Goal: Task Accomplishment & Management: Manage account settings

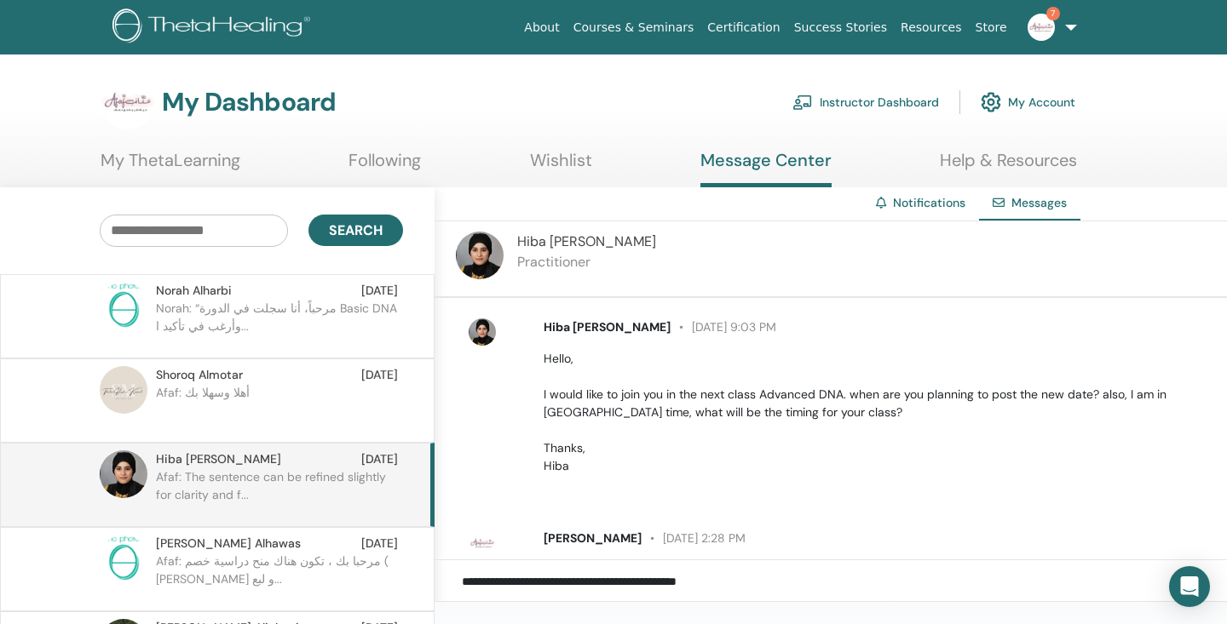
scroll to position [80, 0]
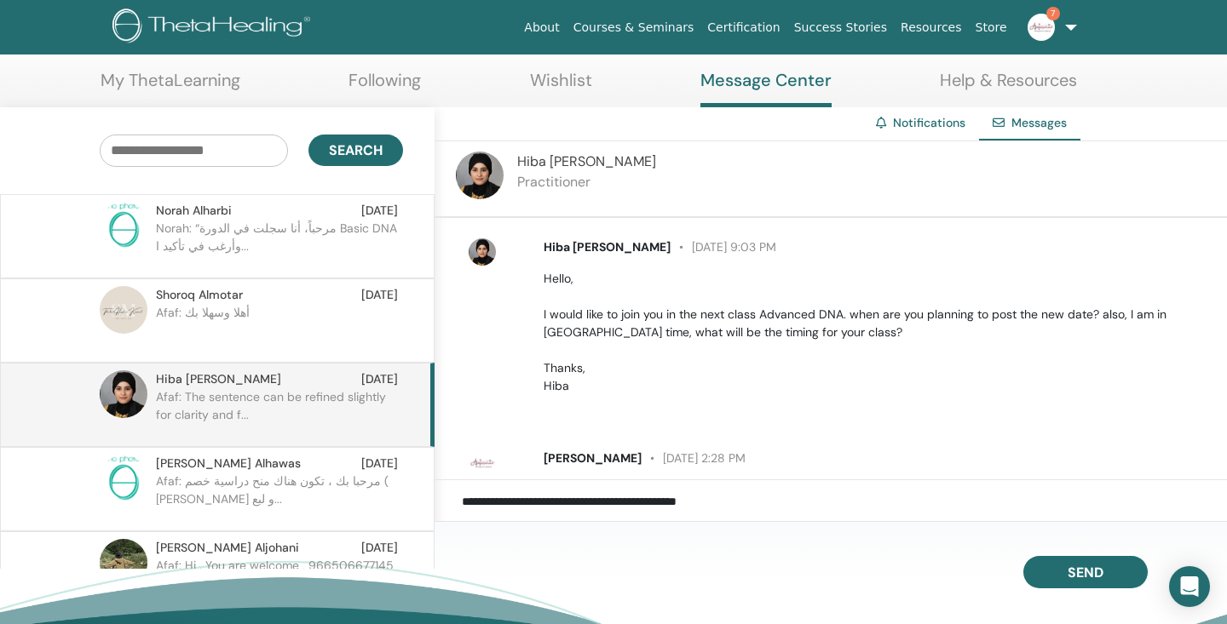
click at [618, 509] on textarea "**********" at bounding box center [844, 511] width 765 height 38
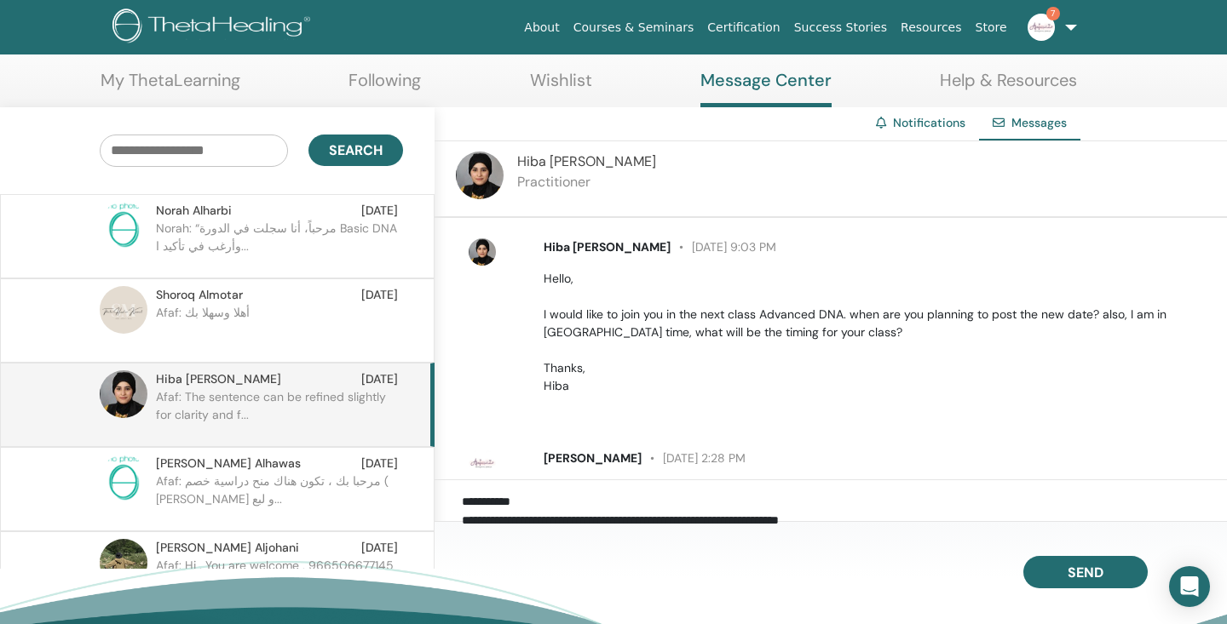
scroll to position [168, 0]
drag, startPoint x: 520, startPoint y: 520, endPoint x: 478, endPoint y: 523, distance: 41.8
click at [478, 523] on textarea "**********" at bounding box center [844, 511] width 765 height 38
drag, startPoint x: 467, startPoint y: 523, endPoint x: 526, endPoint y: 526, distance: 58.8
click at [526, 526] on textarea "**********" at bounding box center [844, 511] width 765 height 38
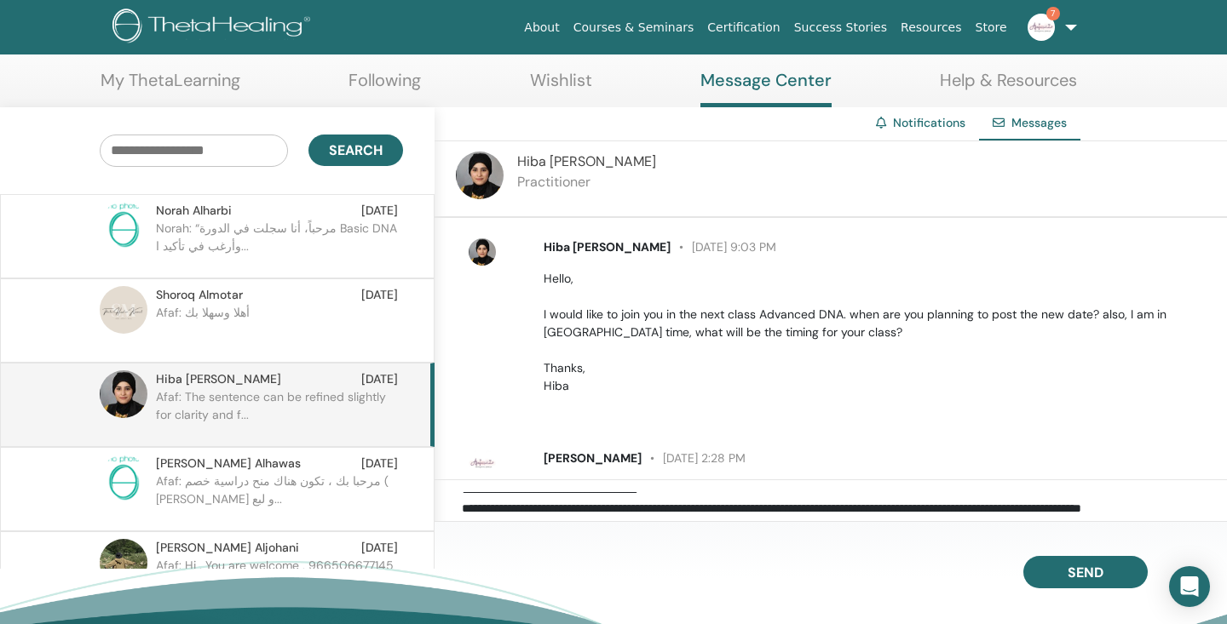
scroll to position [108, 0]
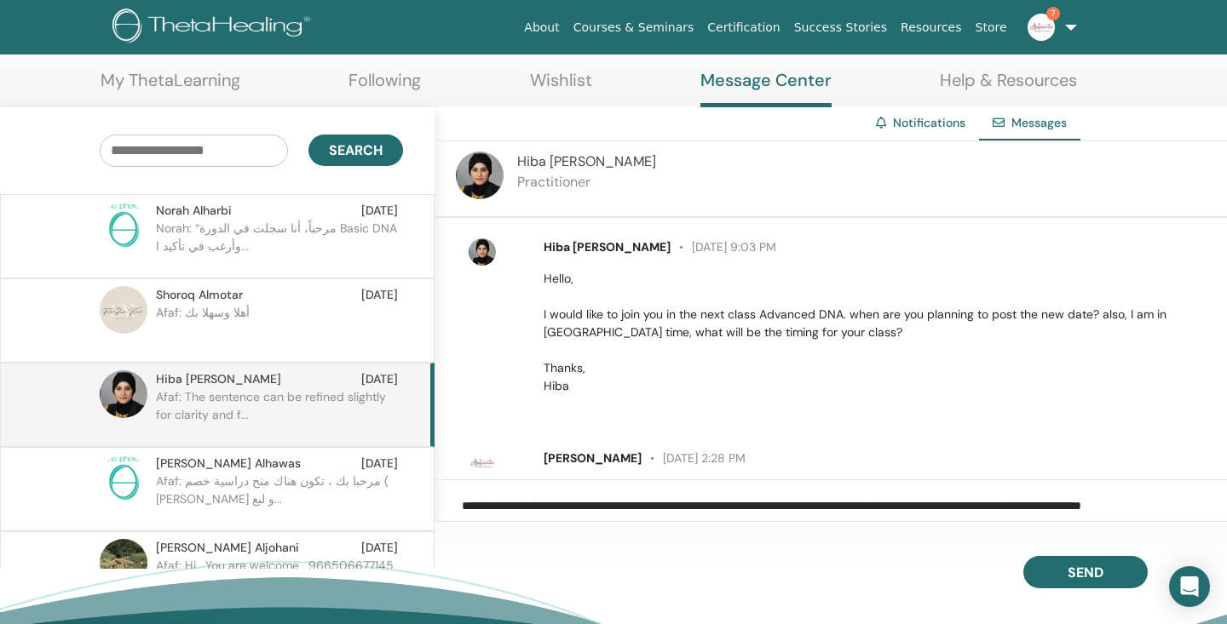
drag, startPoint x: 909, startPoint y: 507, endPoint x: 1009, endPoint y: 507, distance: 100.5
click at [1009, 507] on textarea "**********" at bounding box center [844, 511] width 765 height 38
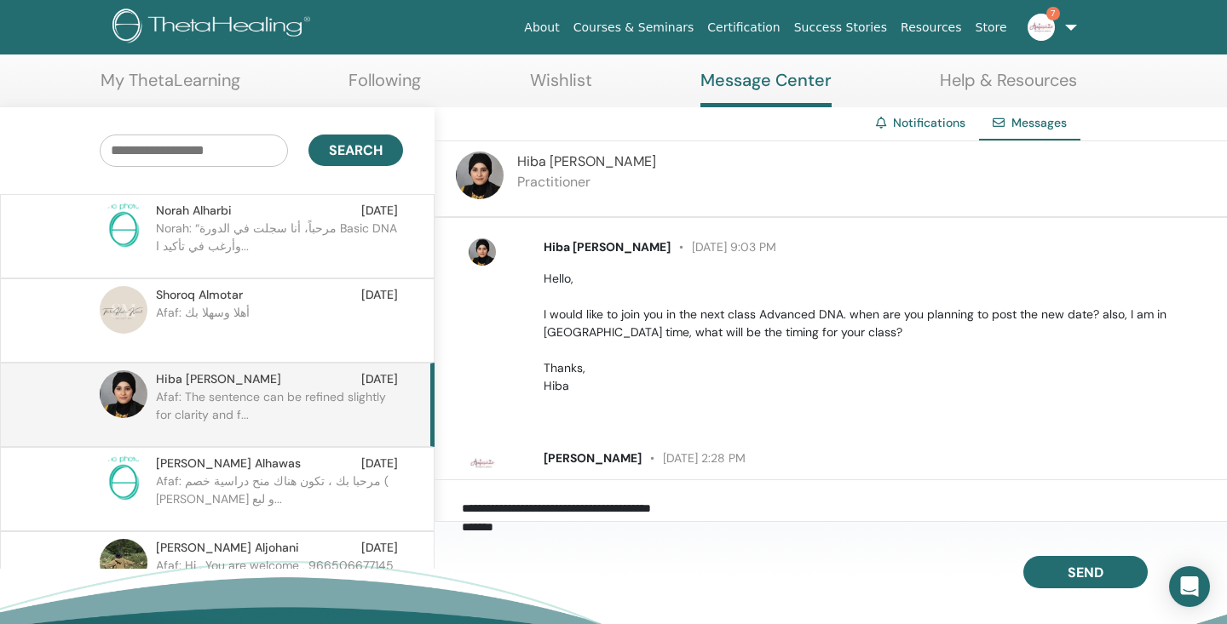
scroll to position [161, 0]
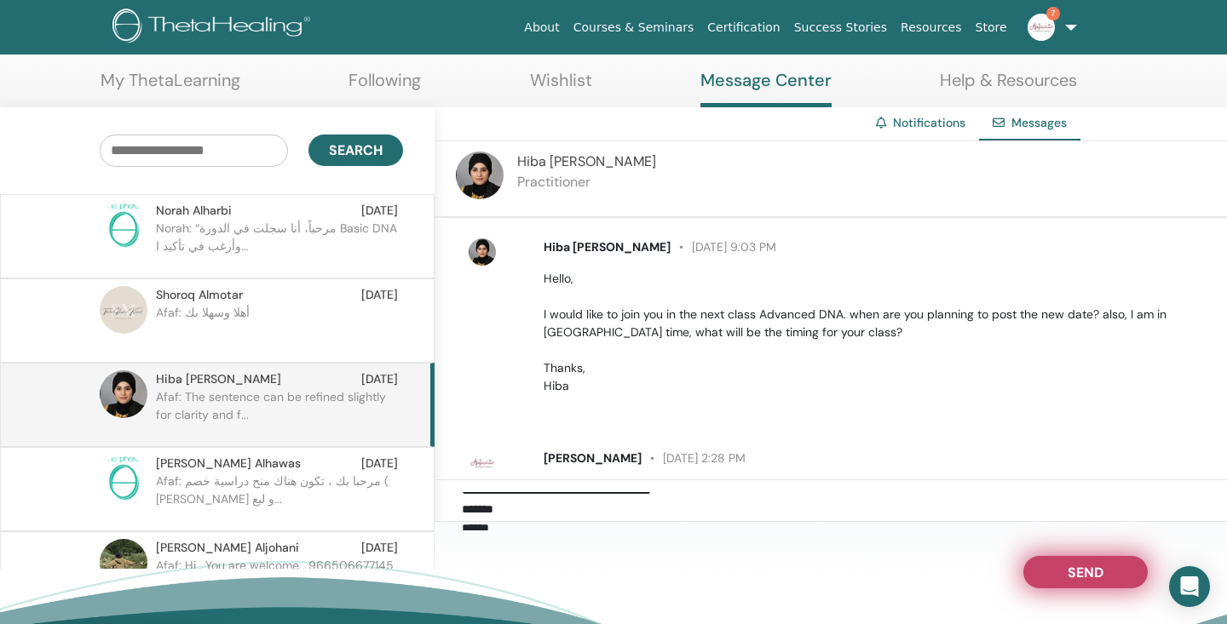
type textarea "**********"
click at [1067, 572] on span "Send" at bounding box center [1085, 570] width 36 height 12
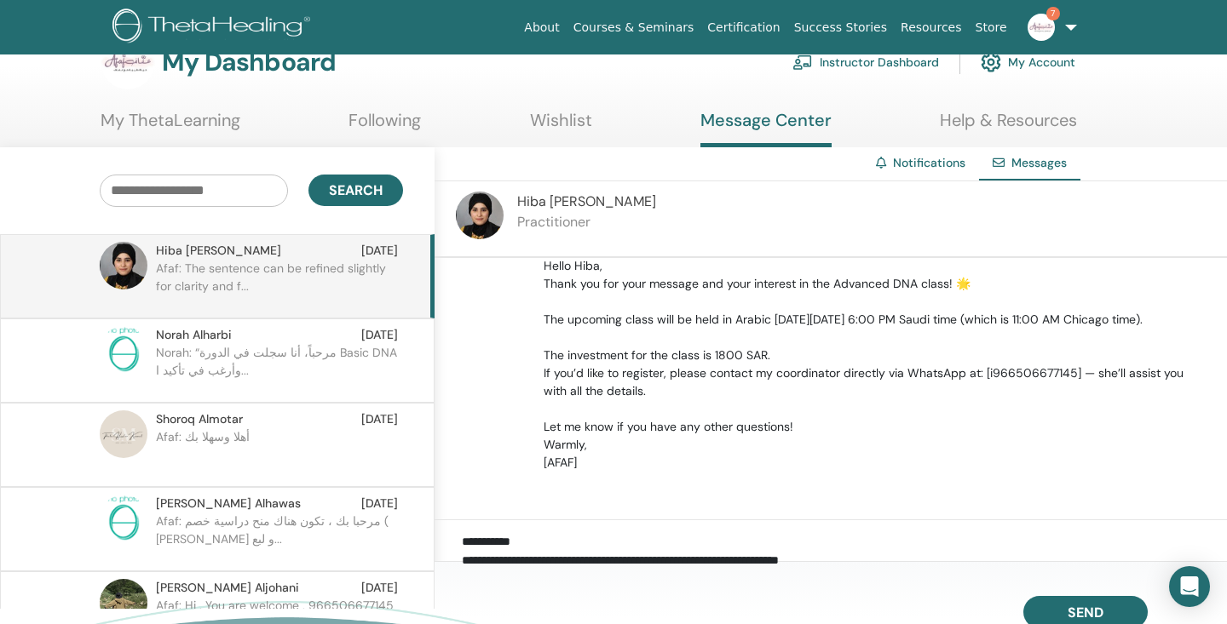
scroll to position [422, 0]
click at [298, 354] on p "Norah: “مرحباً، أنا سجلت في الدورة Basic DNA وأرغب في تأكيد ا..." at bounding box center [279, 369] width 247 height 51
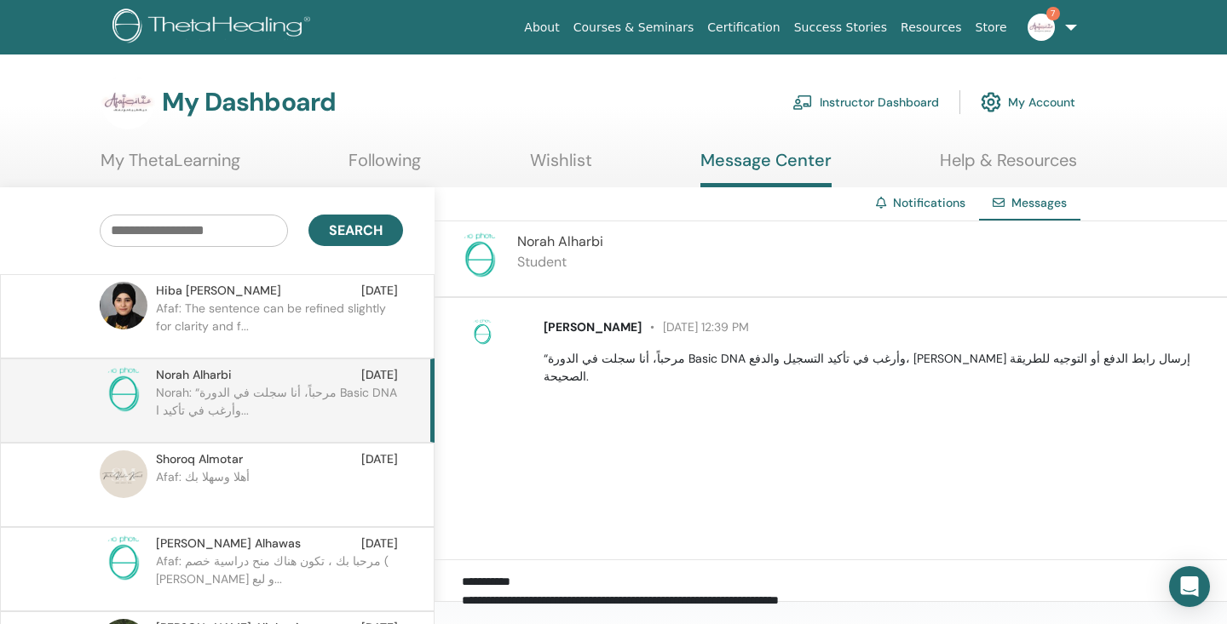
click at [265, 474] on p "Afaf: أهلا وسهلا بك" at bounding box center [279, 493] width 247 height 51
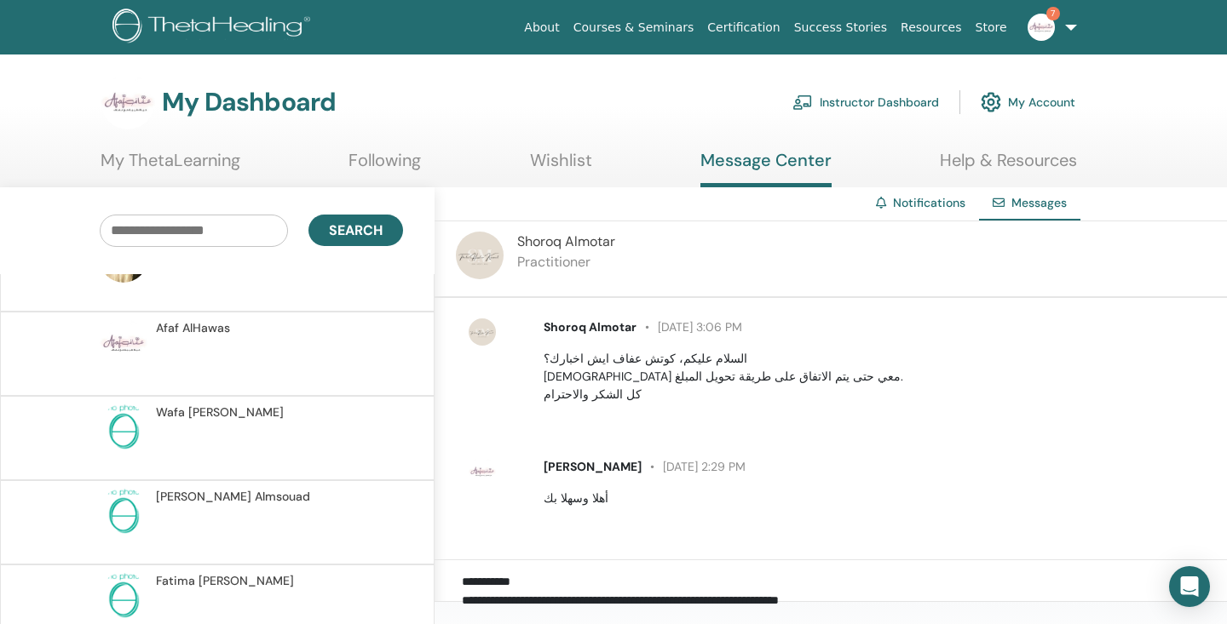
scroll to position [1451, 0]
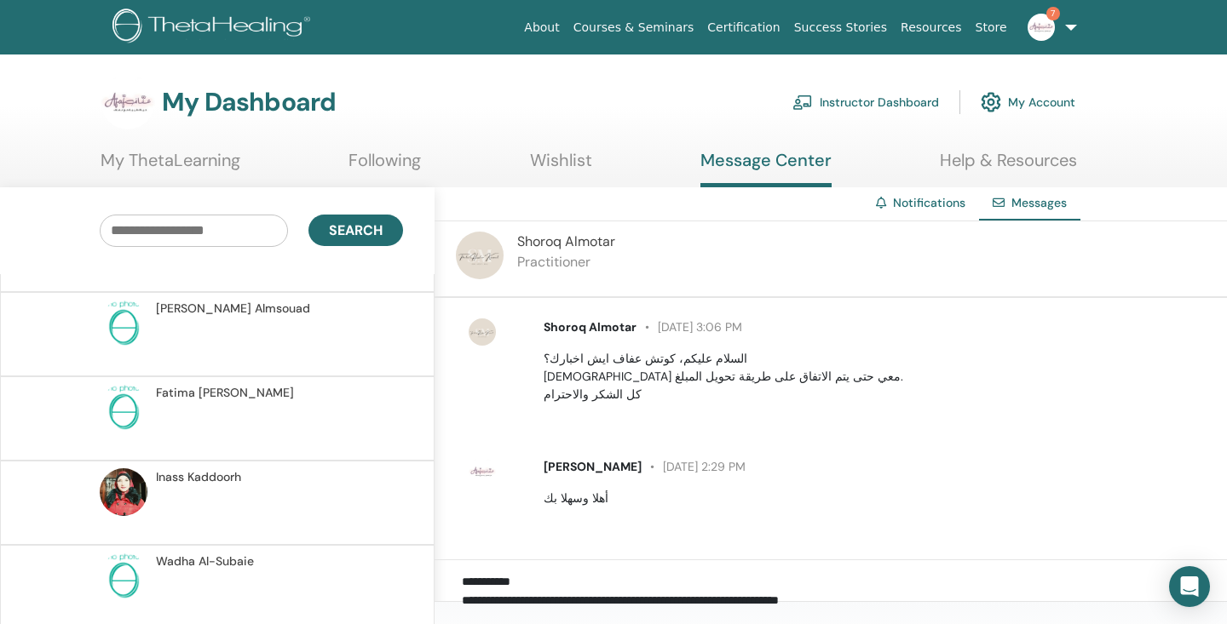
click at [215, 20] on img at bounding box center [214, 28] width 204 height 38
click at [900, 101] on link "Instructor Dashboard" at bounding box center [865, 101] width 147 height 37
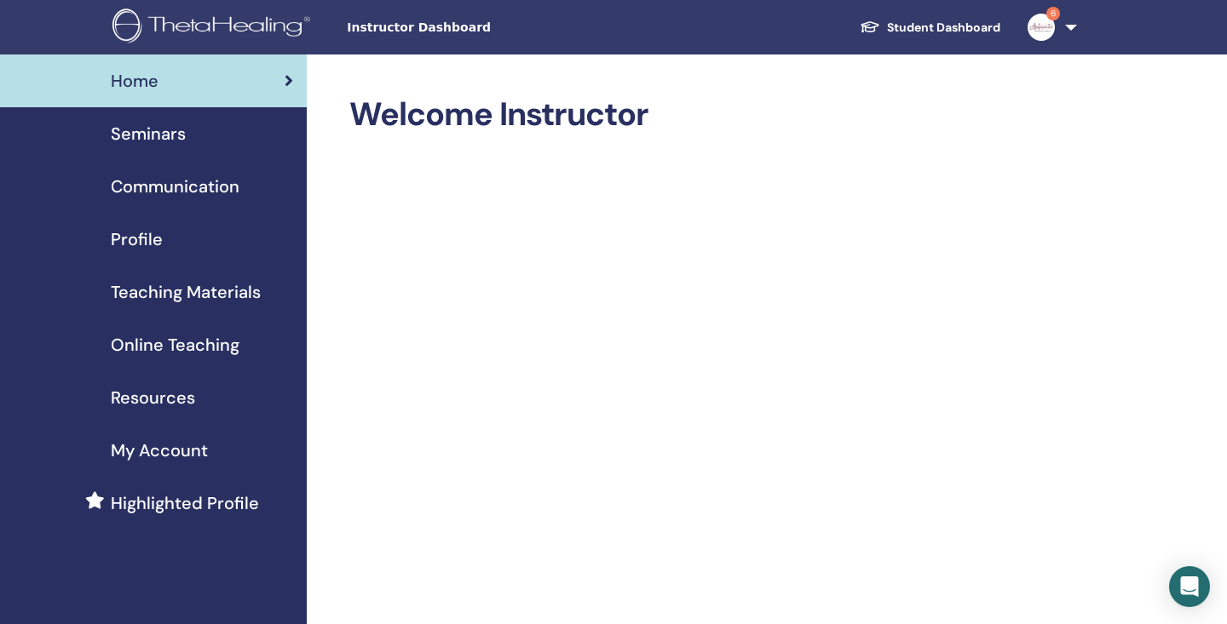
click at [146, 123] on span "Seminars" at bounding box center [148, 134] width 75 height 26
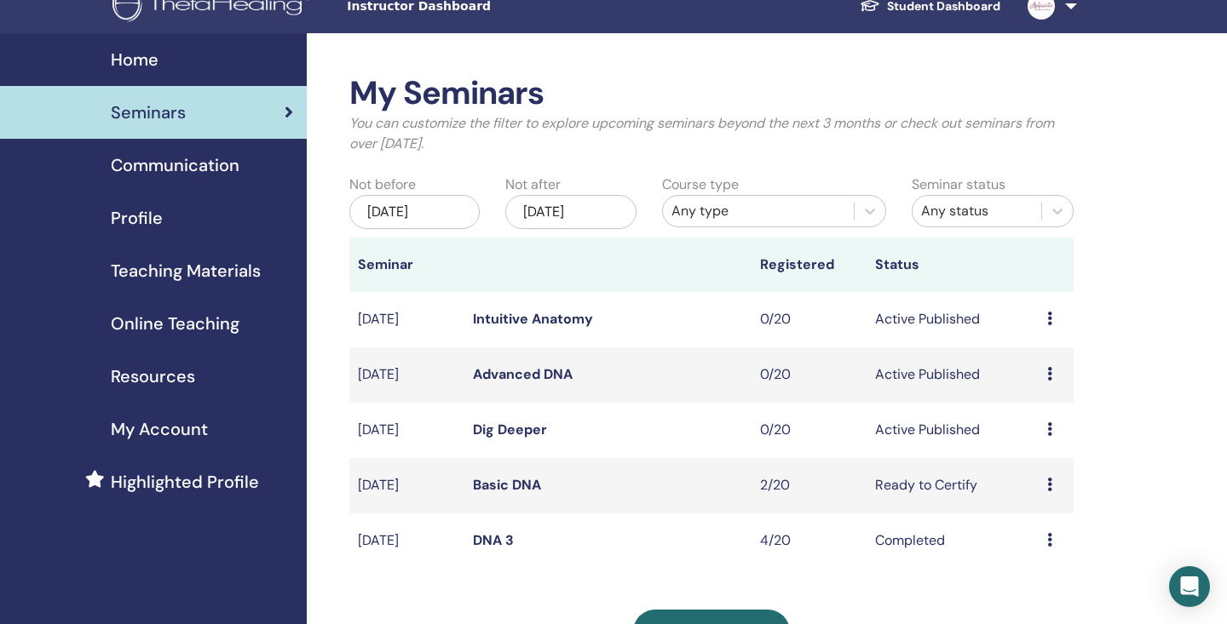
scroll to position [25, 0]
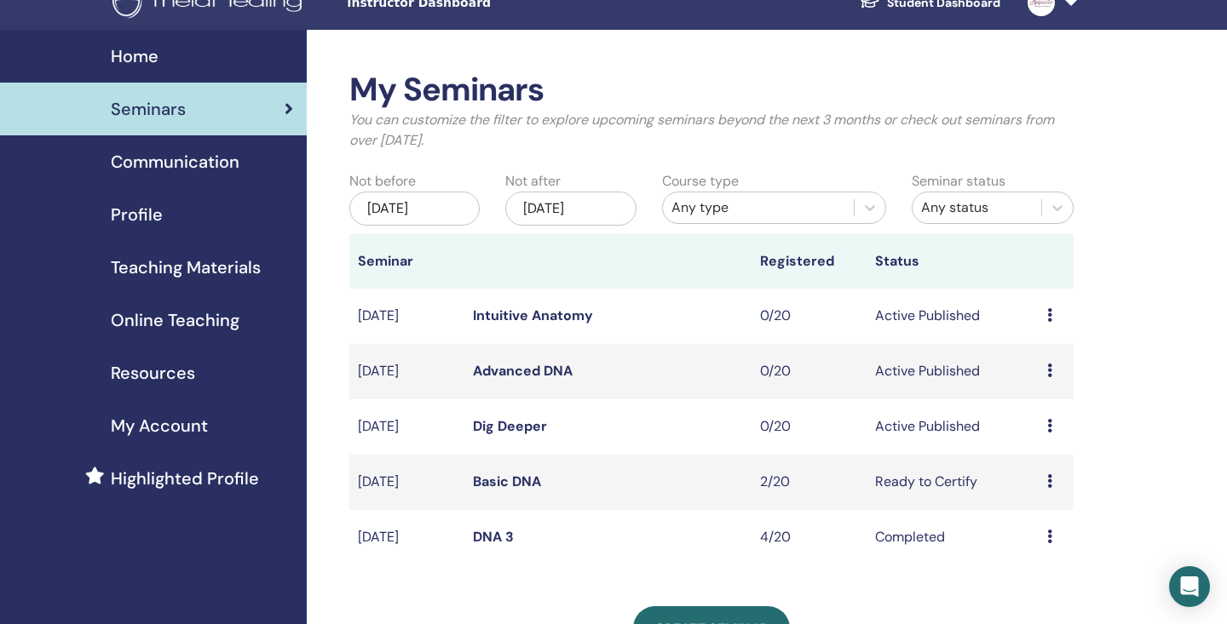
click at [1049, 476] on icon at bounding box center [1049, 481] width 5 height 14
click at [1037, 543] on link "Attendees" at bounding box center [1045, 541] width 65 height 18
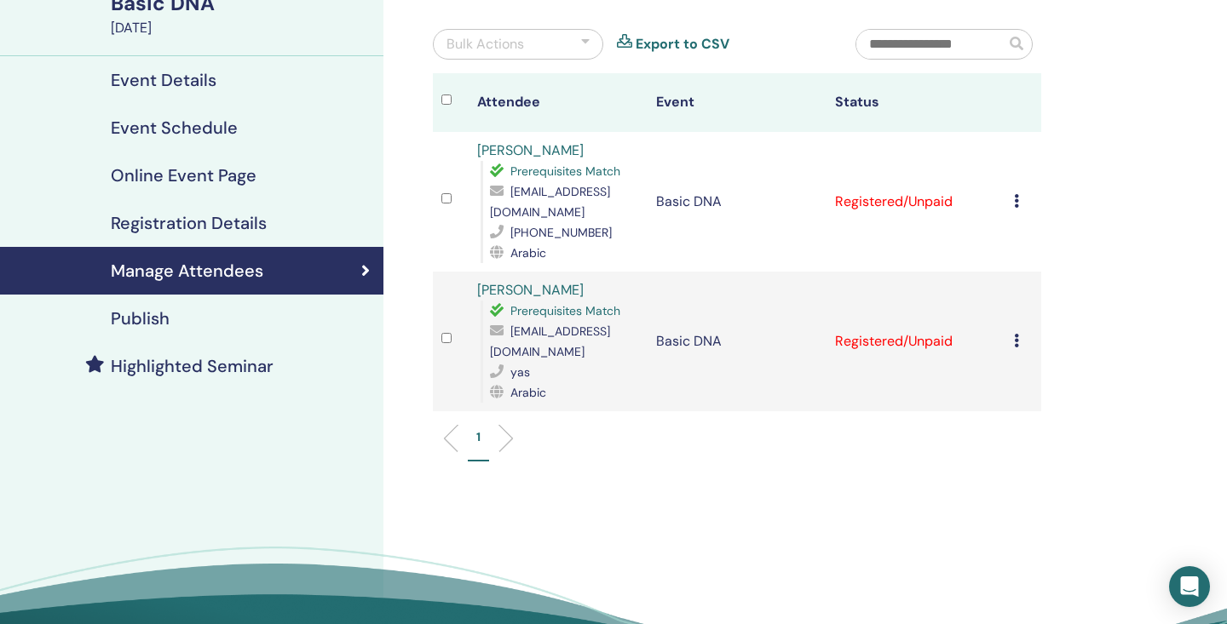
scroll to position [121, 0]
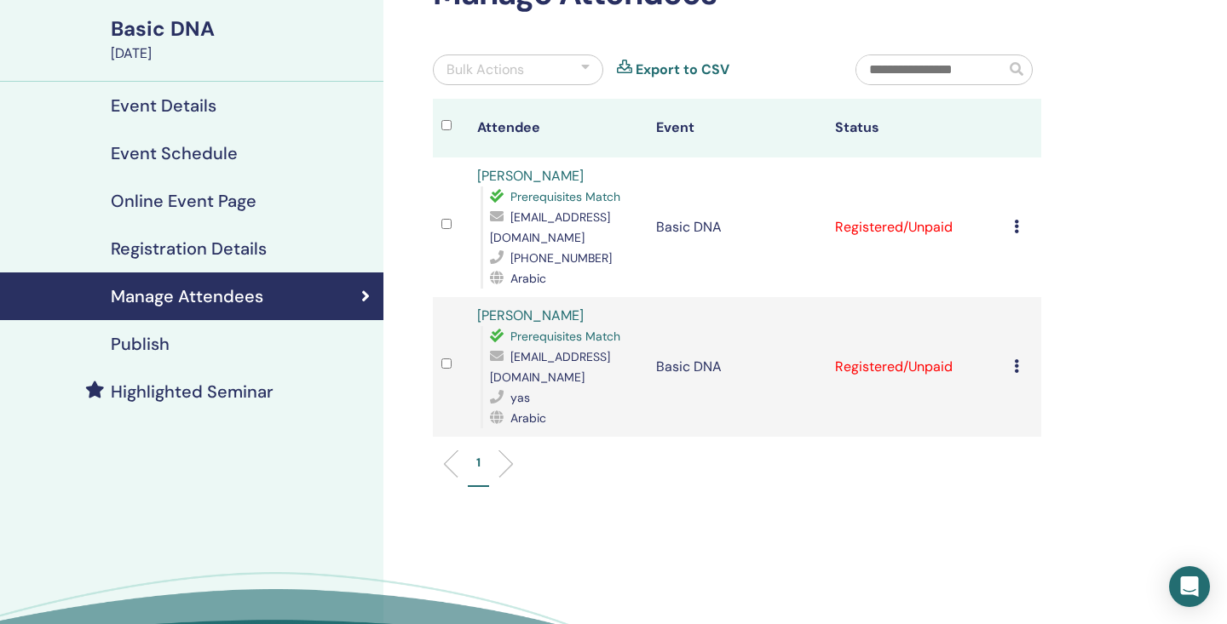
click at [1020, 224] on div "Cancel Registration Do not auto-certify Mark as Paid Mark as Unpaid Mark as Abs…" at bounding box center [1023, 227] width 19 height 20
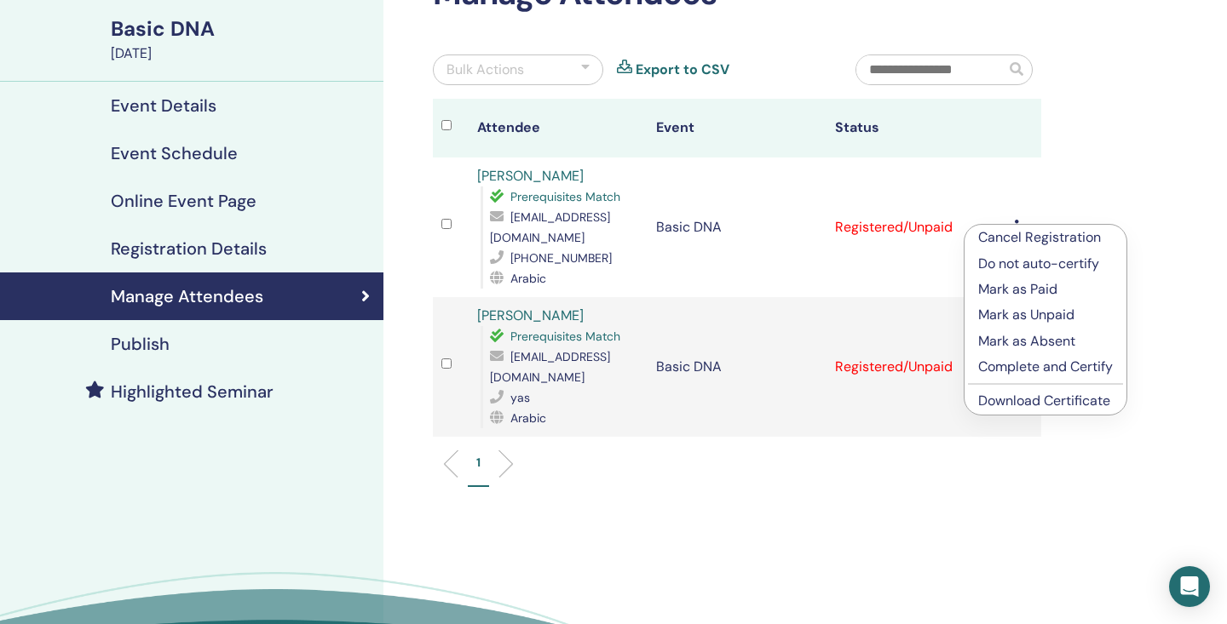
click at [1028, 358] on p "Complete and Certify" at bounding box center [1045, 367] width 135 height 20
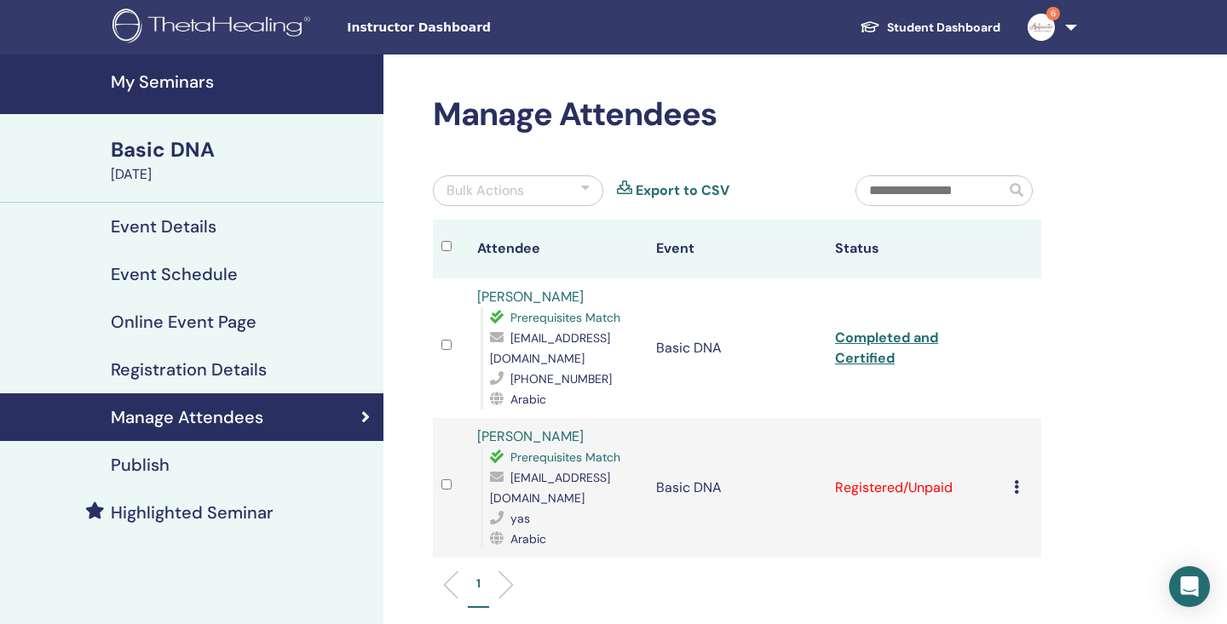
scroll to position [121, 0]
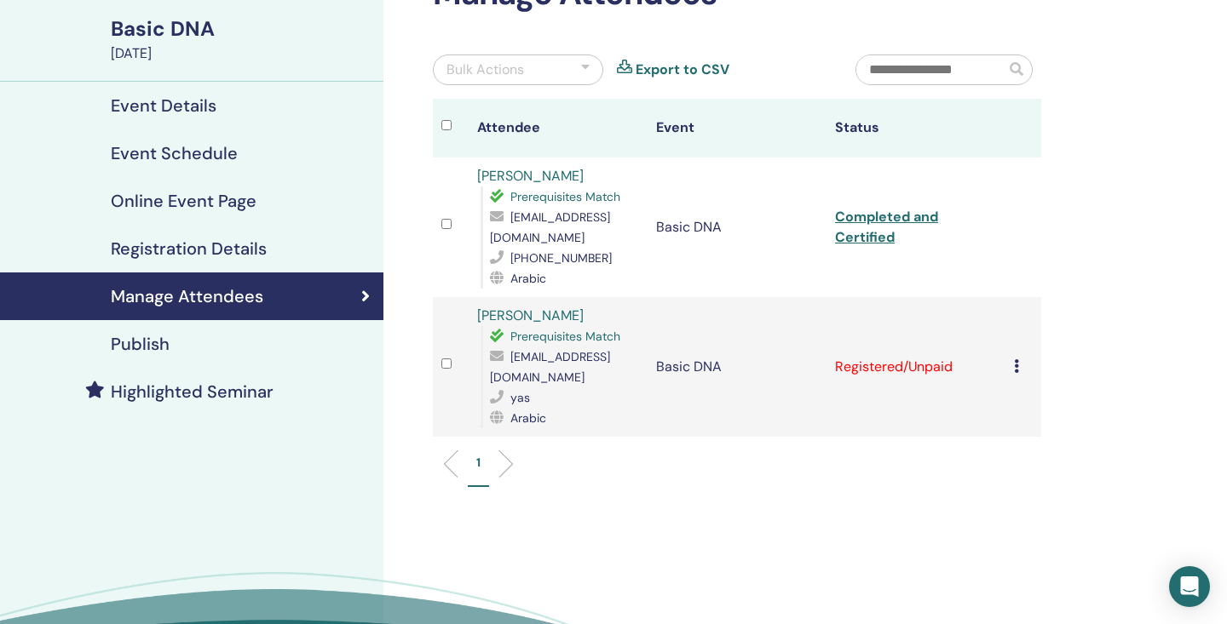
click at [1016, 365] on icon at bounding box center [1016, 366] width 5 height 14
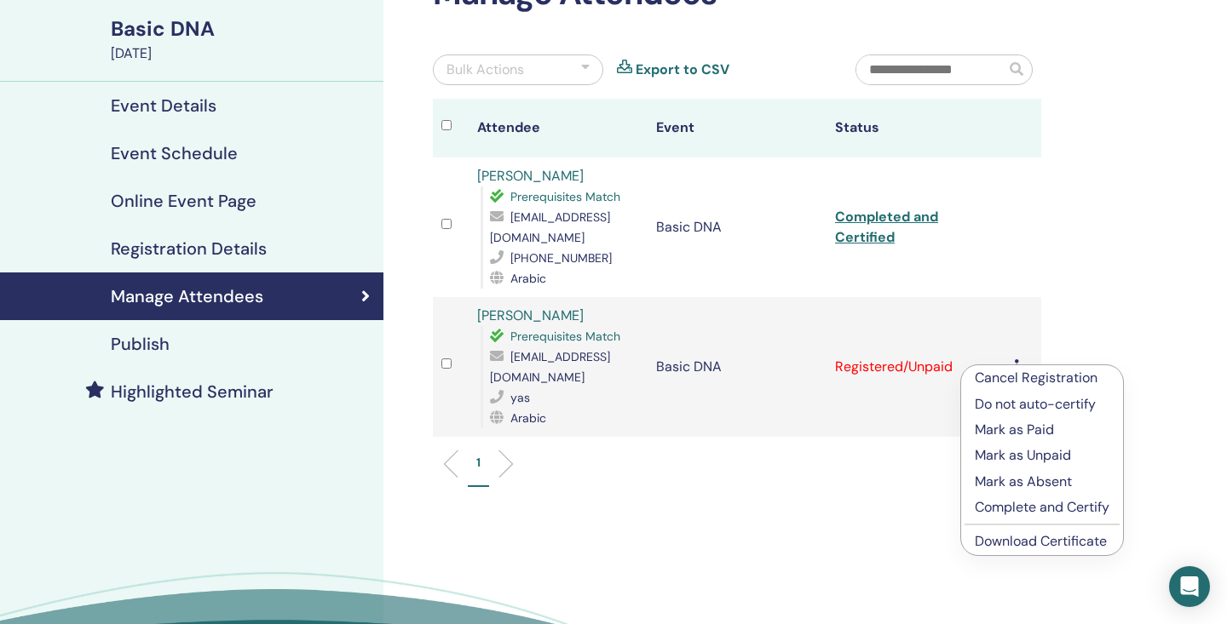
click at [1009, 401] on p "Do not auto-certify" at bounding box center [1041, 404] width 135 height 20
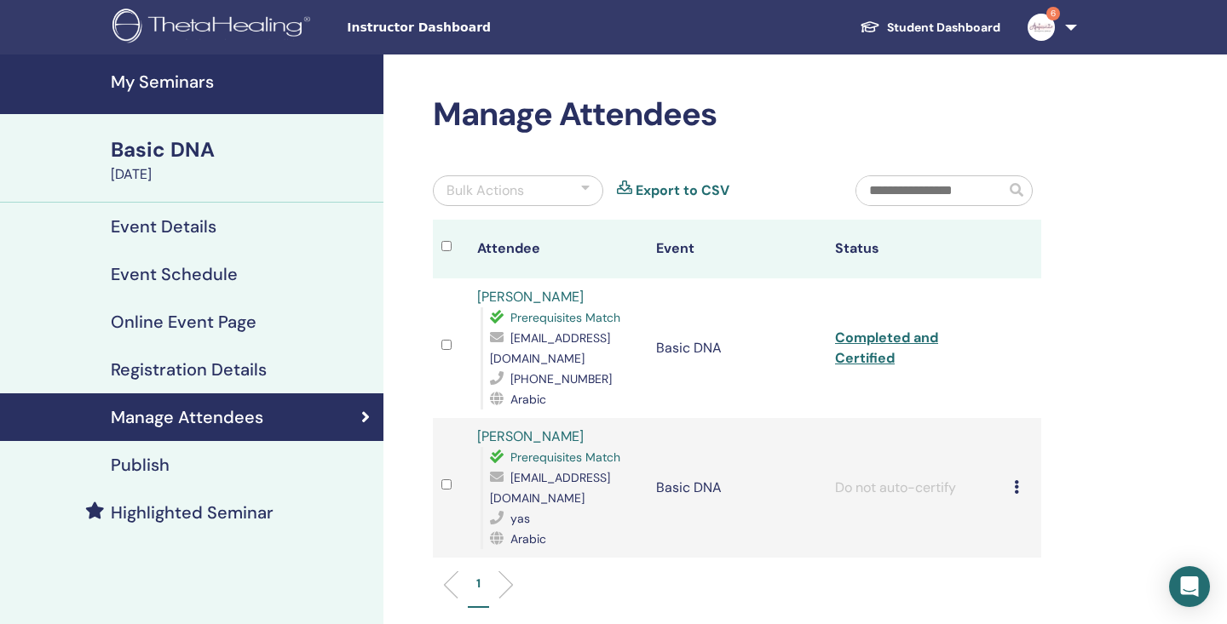
scroll to position [121, 0]
